Goal: Task Accomplishment & Management: Manage account settings

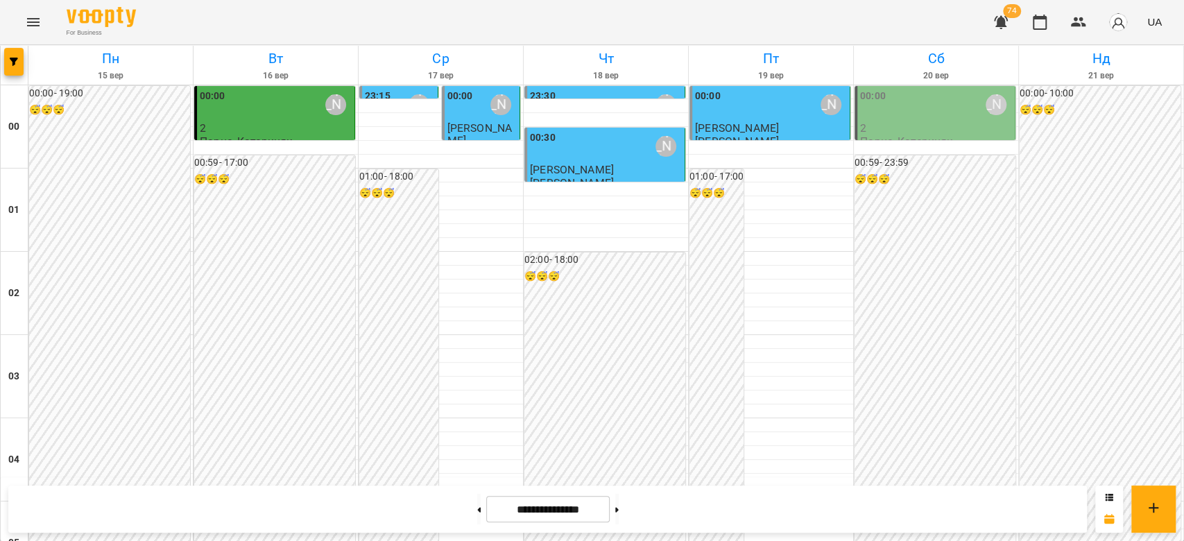
click at [757, 108] on div "00:00 Олійник Валентин" at bounding box center [771, 105] width 152 height 32
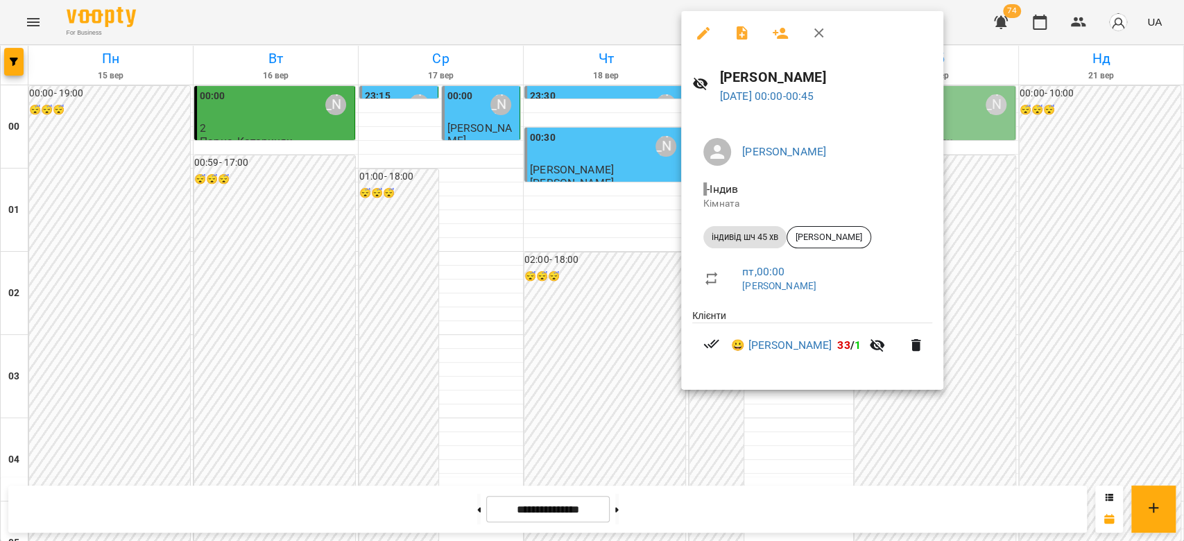
click at [628, 22] on div at bounding box center [592, 270] width 1184 height 541
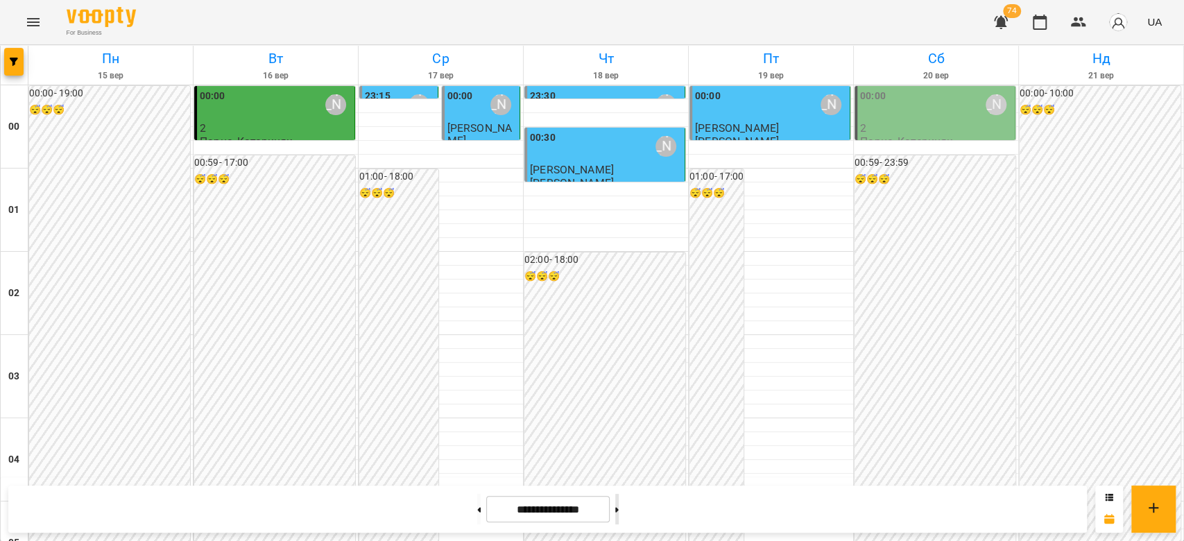
click at [619, 511] on button at bounding box center [616, 509] width 3 height 31
type input "**********"
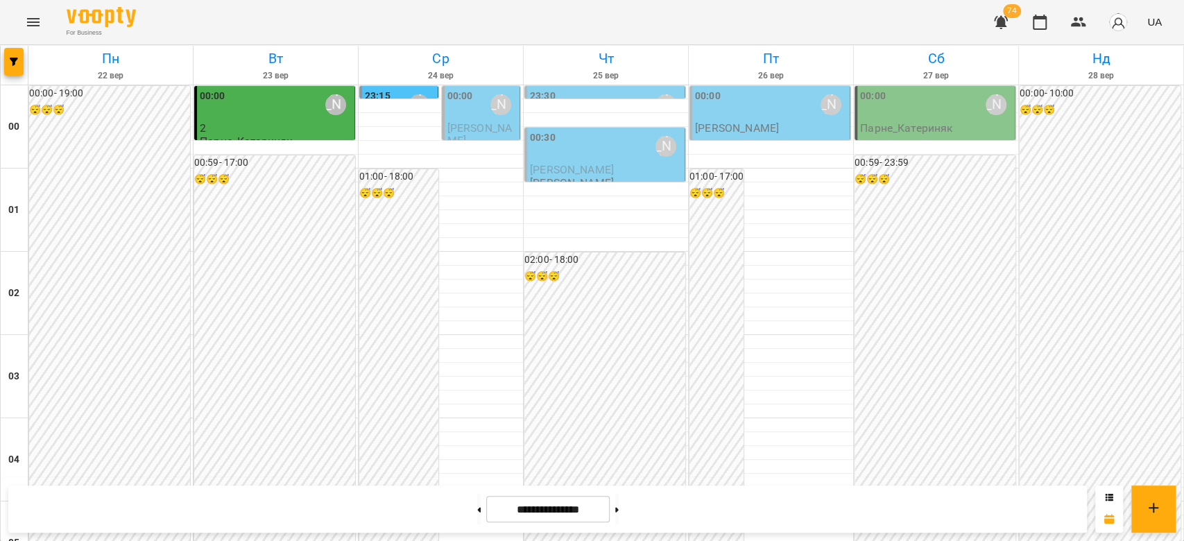
scroll to position [1604, 0]
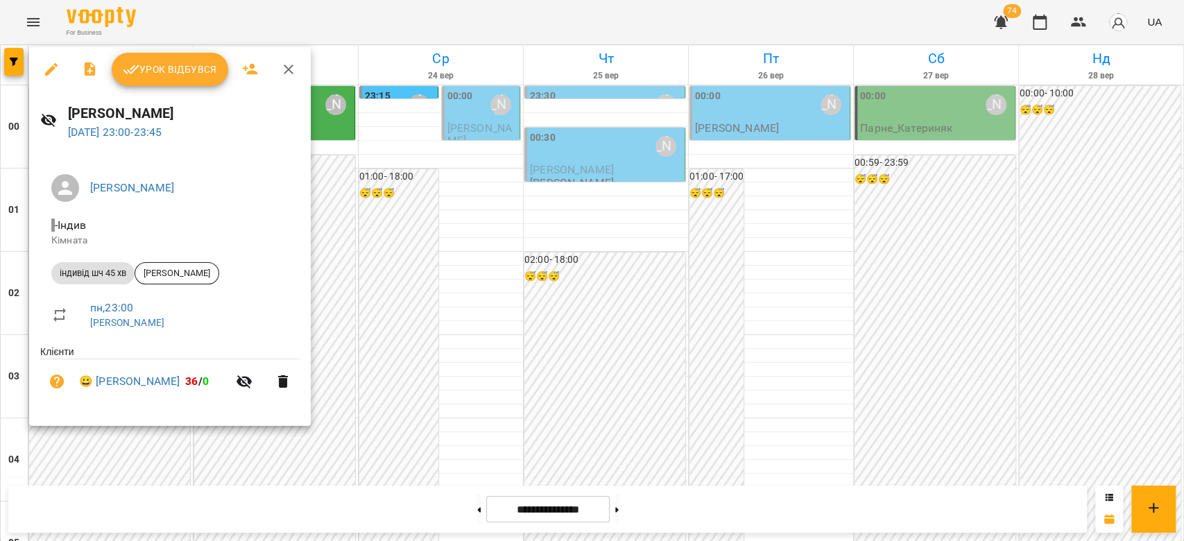
click at [284, 73] on icon "button" at bounding box center [289, 70] width 10 height 10
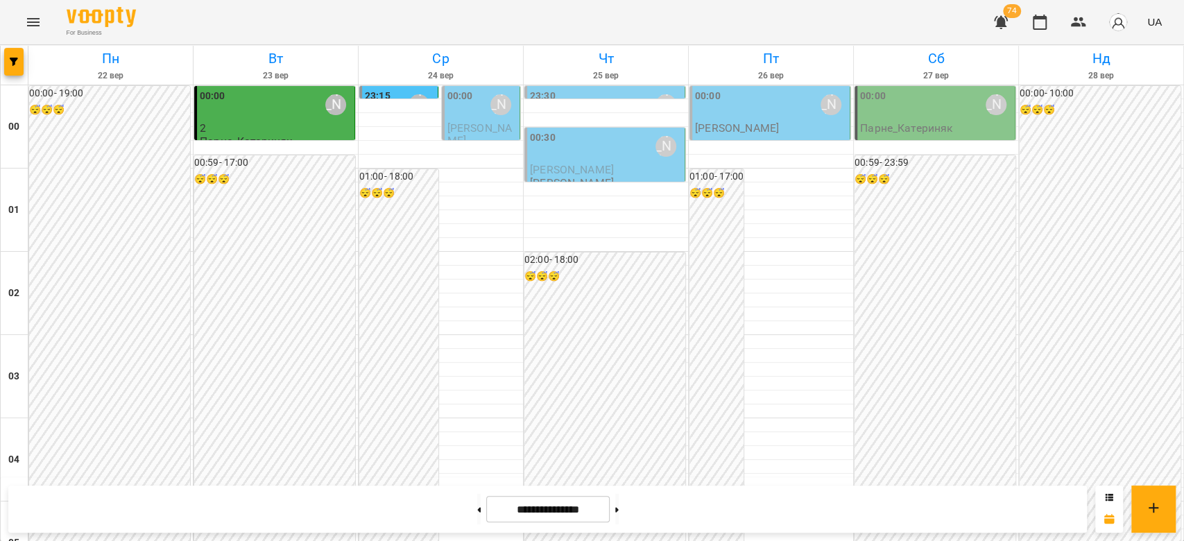
scroll to position [1419, 0]
click at [477, 510] on button at bounding box center [478, 509] width 3 height 31
type input "**********"
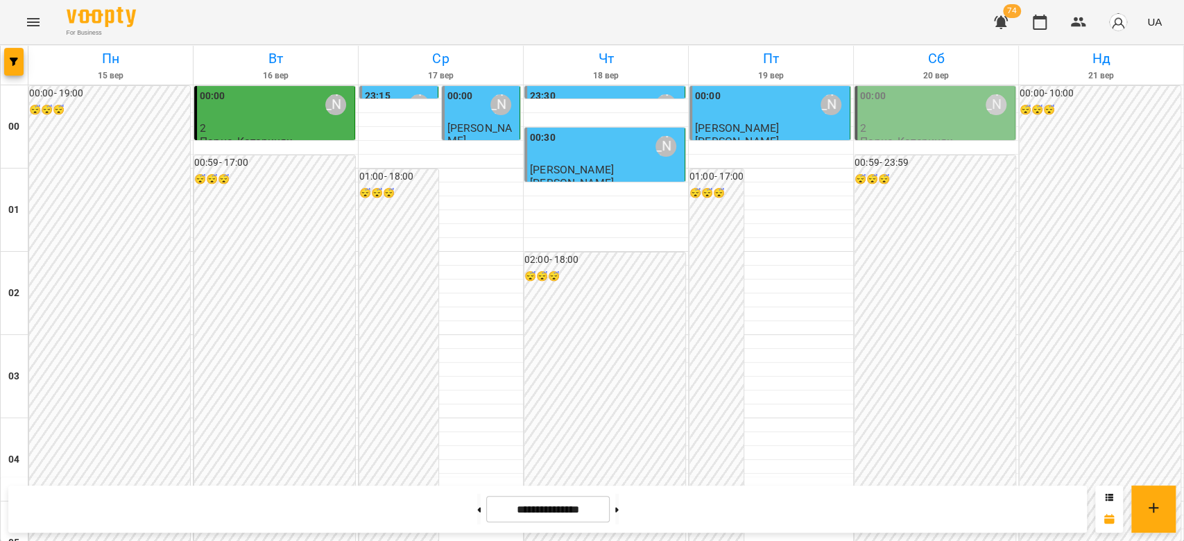
scroll to position [1604, 0]
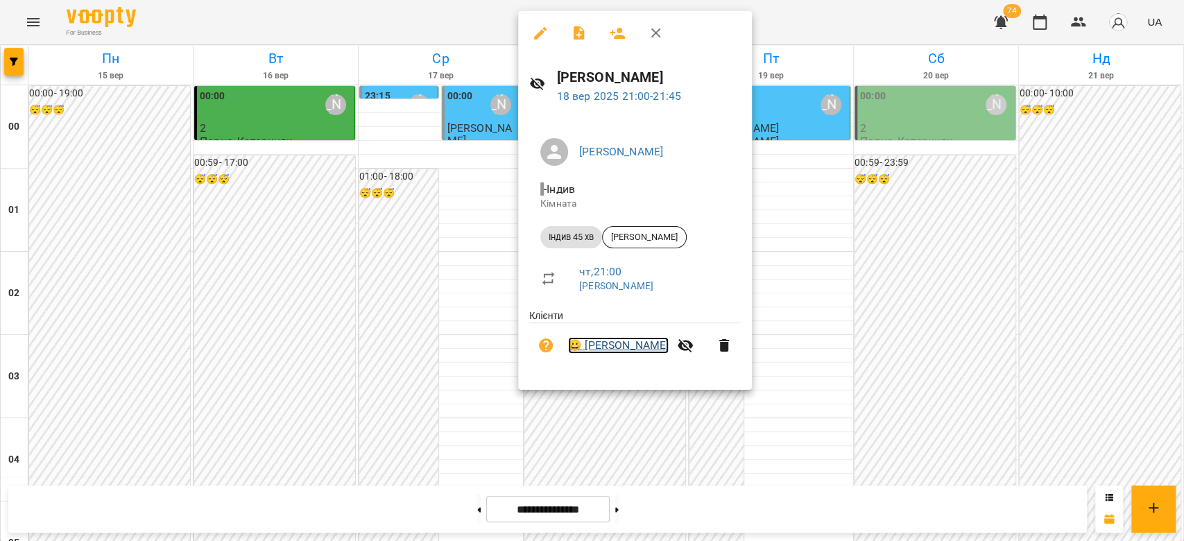
click at [607, 342] on link "😀 [PERSON_NAME]" at bounding box center [618, 345] width 101 height 17
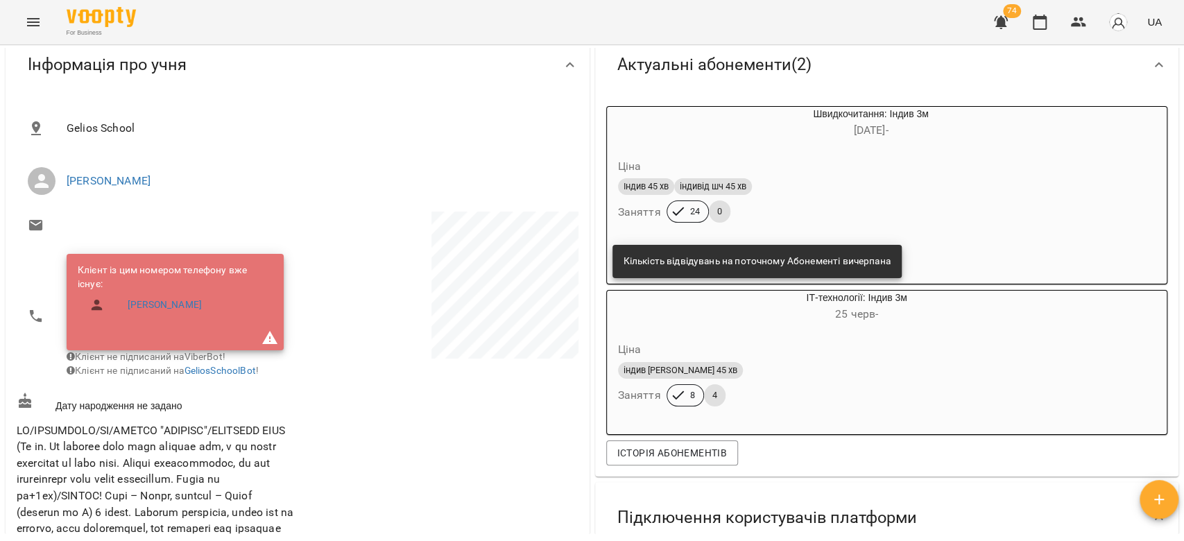
scroll to position [184, 0]
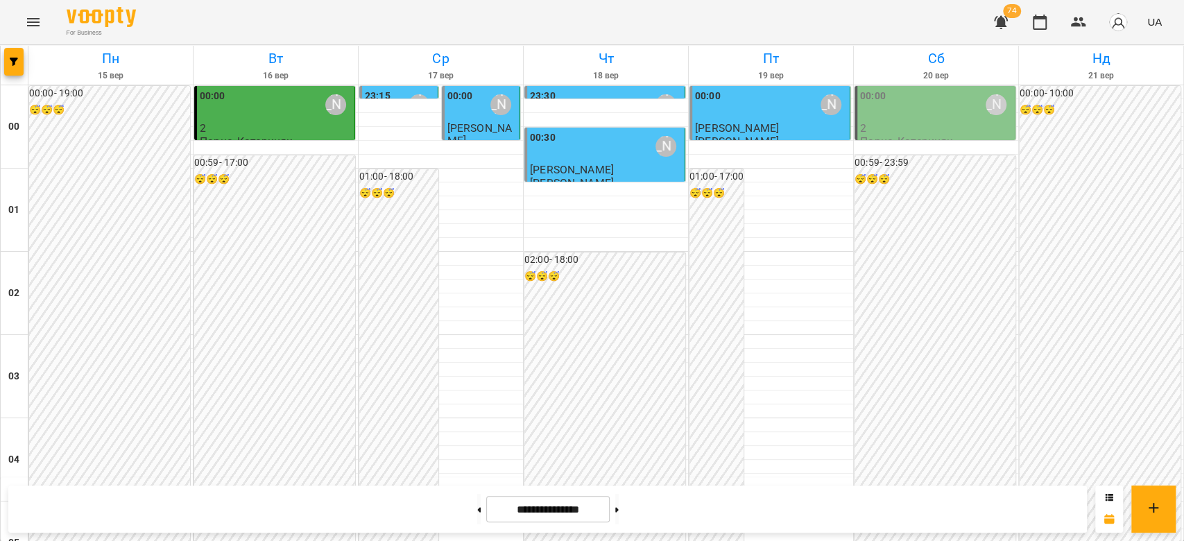
scroll to position [1604, 0]
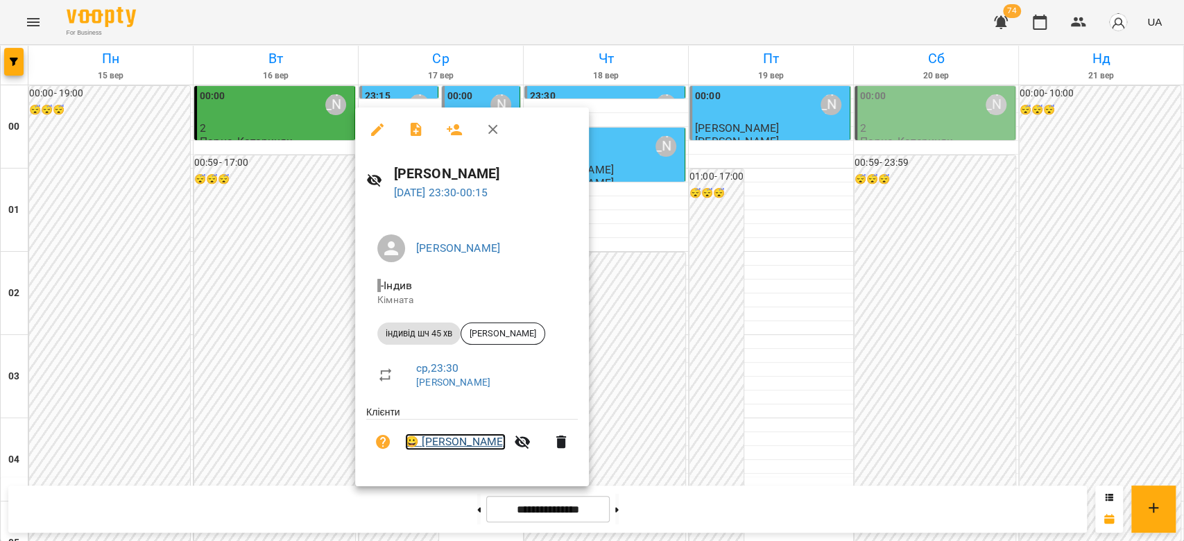
click at [465, 445] on link "😀 [PERSON_NAME]" at bounding box center [455, 441] width 101 height 17
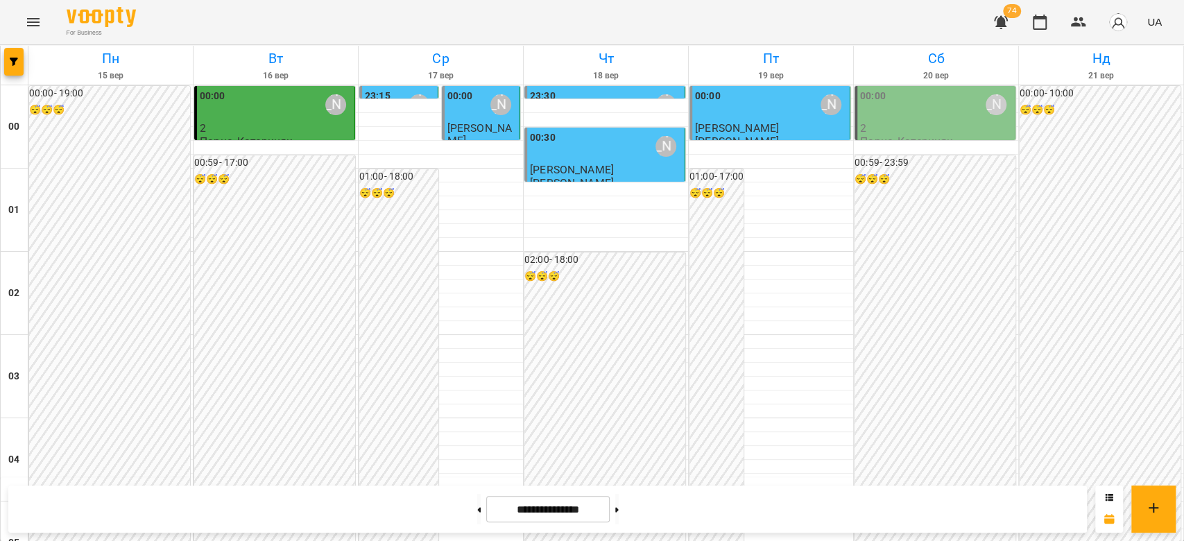
scroll to position [1234, 0]
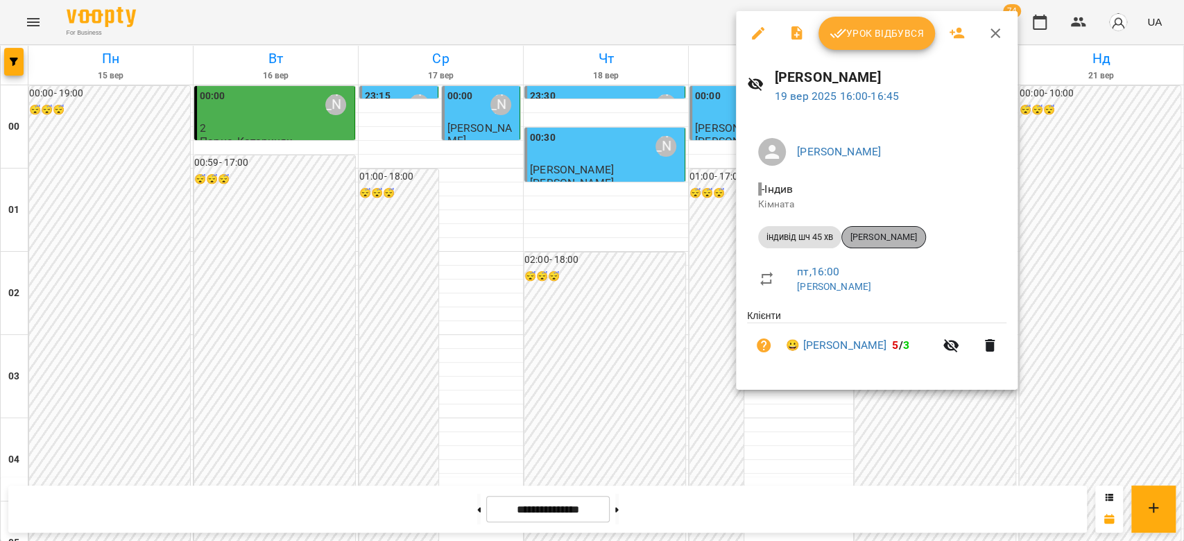
click at [872, 237] on span "[PERSON_NAME]" at bounding box center [883, 237] width 83 height 12
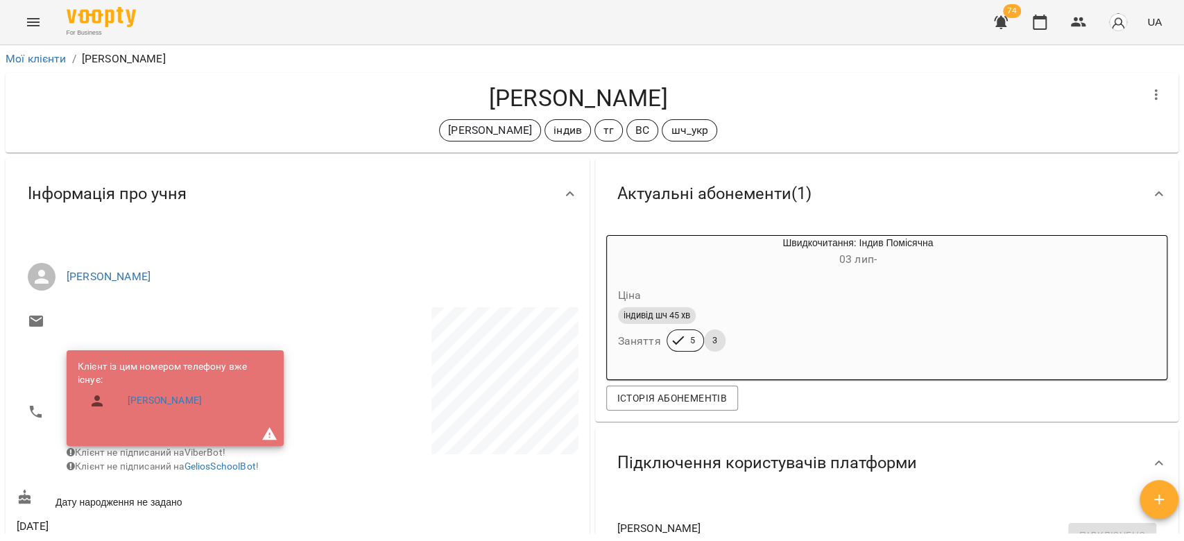
click at [1000, 103] on h4 "[PERSON_NAME]" at bounding box center [578, 98] width 1123 height 28
